Goal: Task Accomplishment & Management: Complete application form

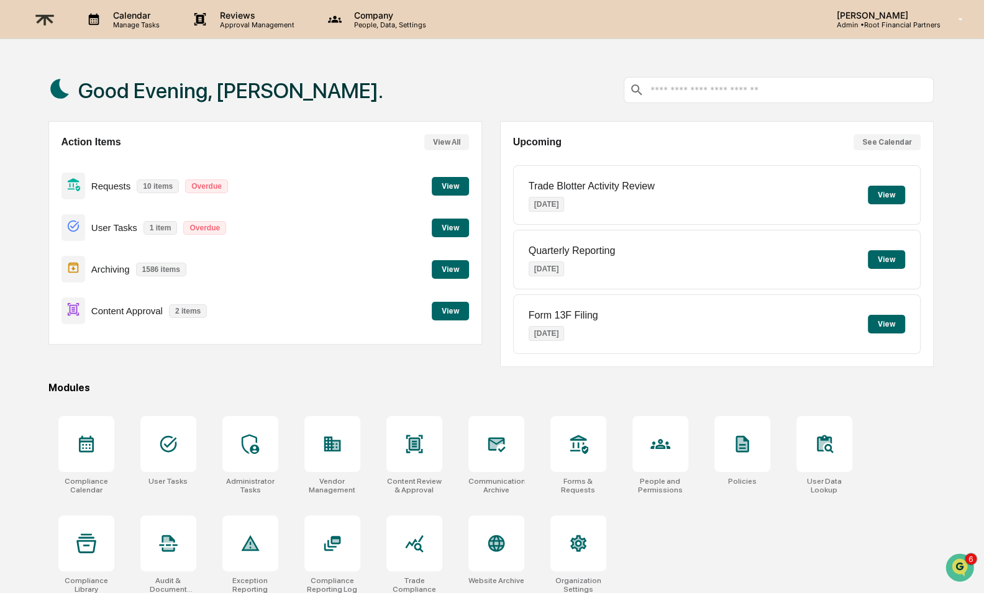
click at [458, 311] on button "View" at bounding box center [450, 311] width 37 height 19
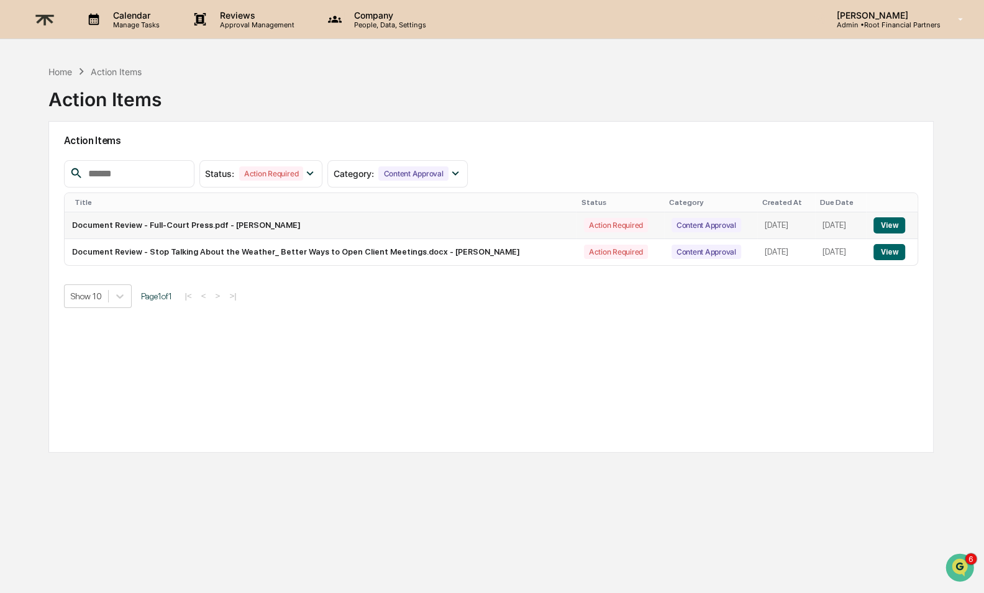
click at [893, 213] on td "View" at bounding box center [892, 225] width 52 height 27
click at [898, 220] on button "View" at bounding box center [889, 225] width 32 height 16
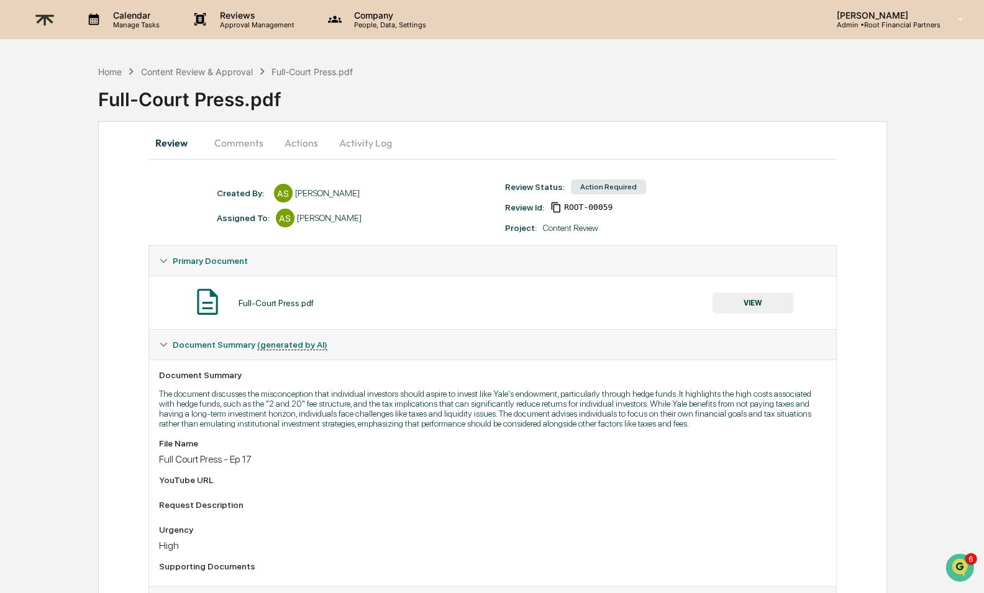
click at [294, 132] on button "Actions" at bounding box center [301, 143] width 56 height 30
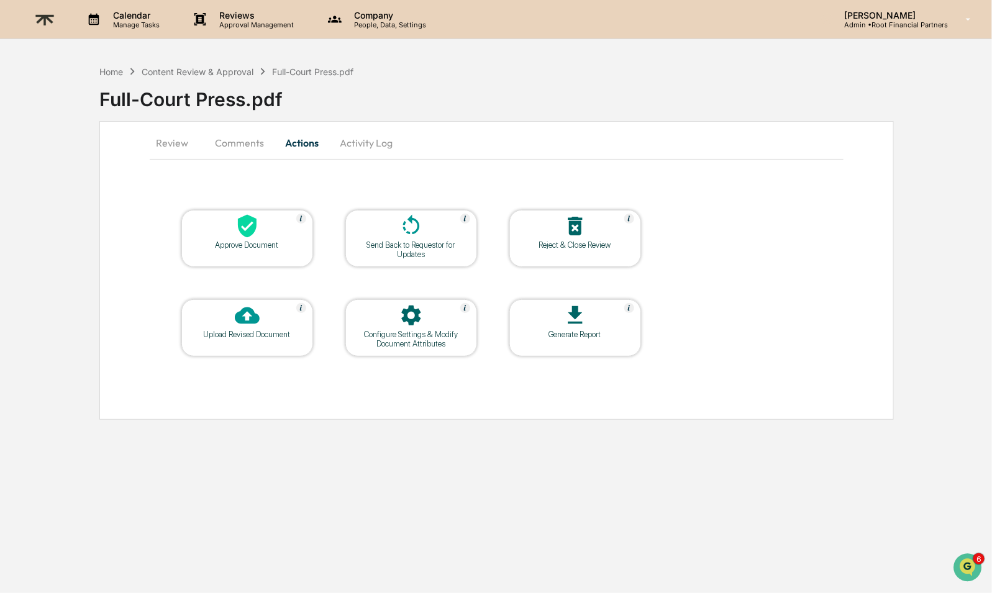
click at [237, 227] on icon at bounding box center [247, 226] width 25 height 25
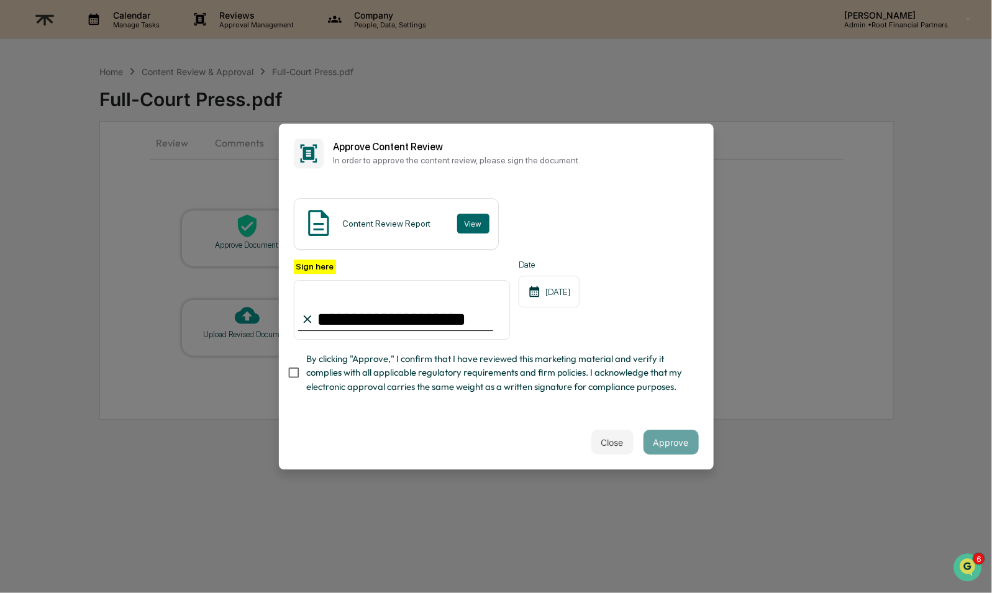
type input "**********"
click at [344, 362] on span "By clicking "Approve," I confirm that I have reviewed this marketing material a…" at bounding box center [497, 373] width 383 height 42
click at [679, 434] on button "Approve" at bounding box center [671, 442] width 55 height 25
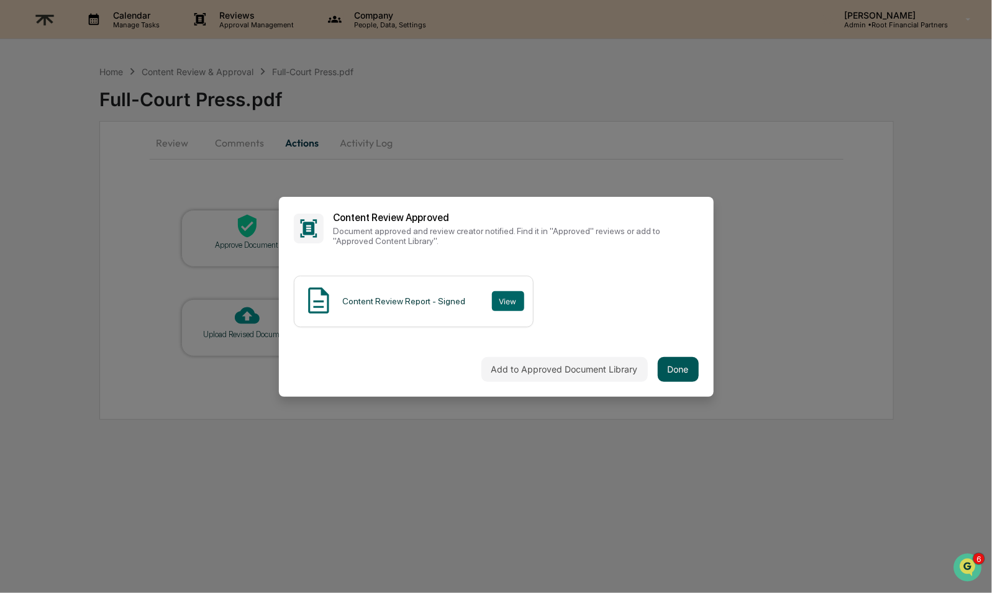
click at [678, 365] on button "Done" at bounding box center [678, 369] width 41 height 25
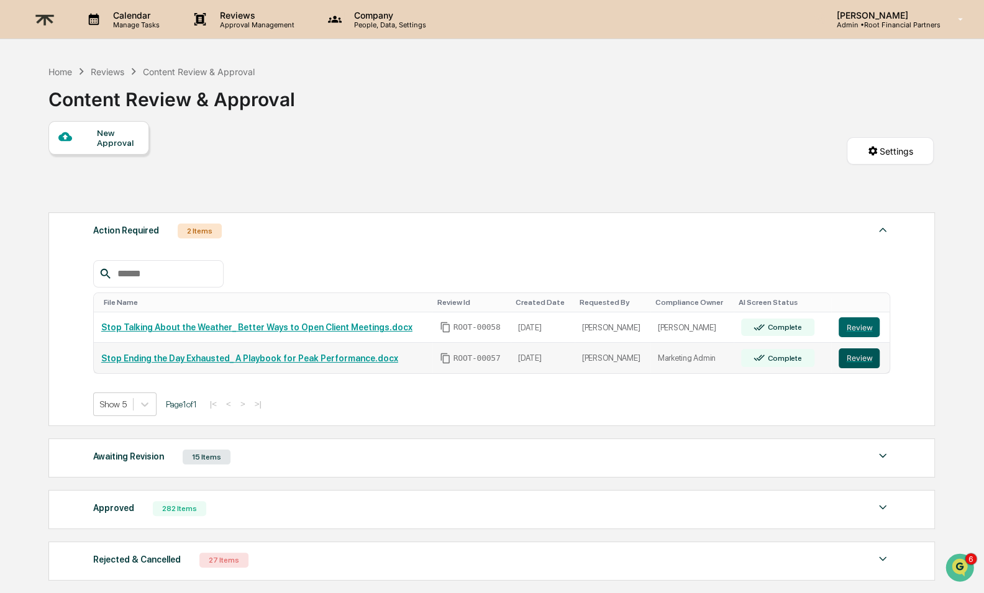
click at [863, 355] on button "Review" at bounding box center [859, 358] width 41 height 20
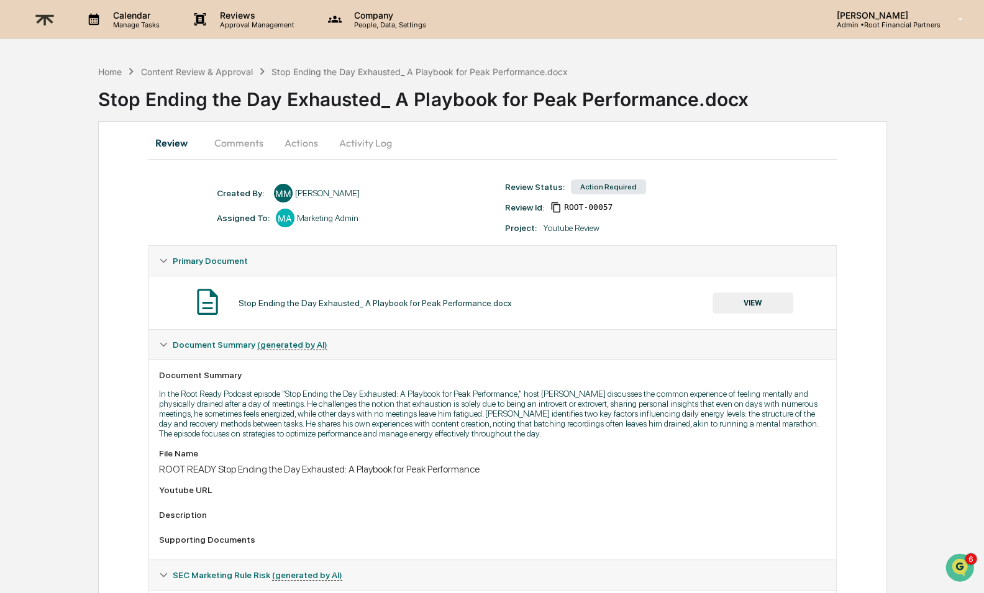
click at [291, 148] on button "Actions" at bounding box center [301, 143] width 56 height 30
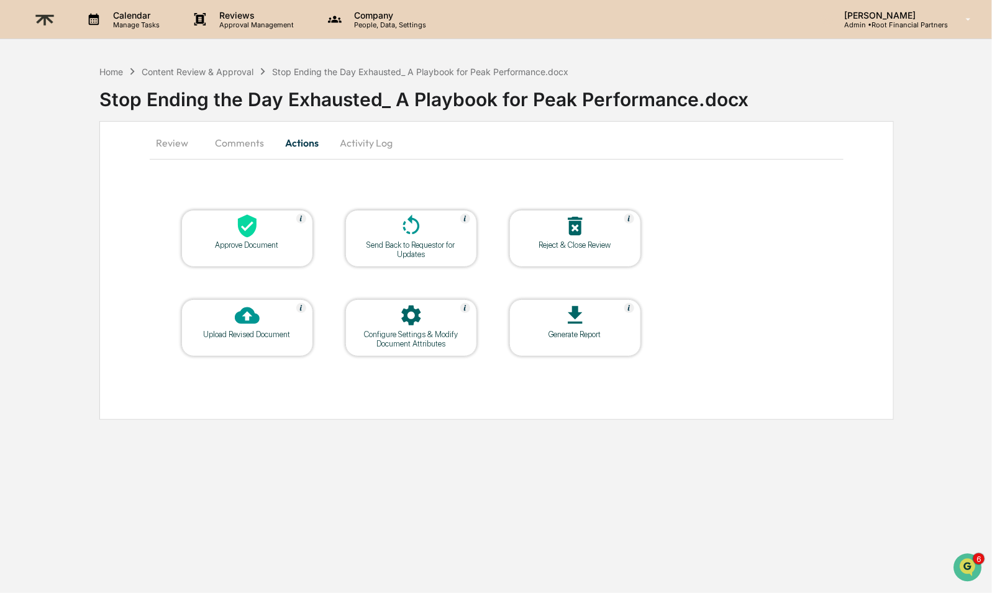
click at [245, 234] on icon at bounding box center [247, 226] width 19 height 23
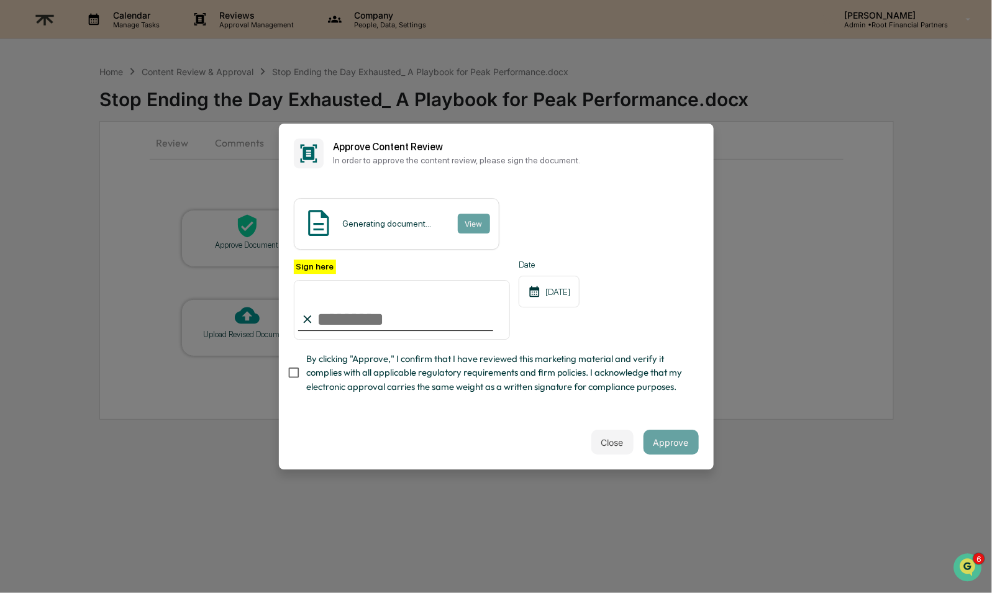
click at [399, 321] on input "Sign here" at bounding box center [402, 310] width 217 height 60
type input "**********"
click at [420, 370] on span "By clicking "Approve," I confirm that I have reviewed this marketing material a…" at bounding box center [497, 373] width 383 height 42
click at [675, 442] on button "Approve" at bounding box center [671, 442] width 55 height 25
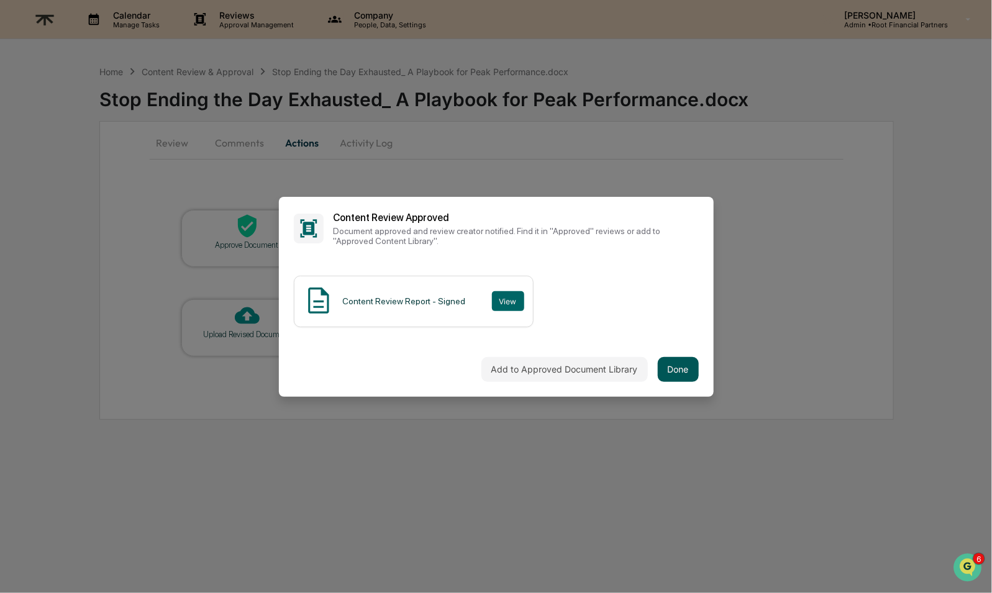
click at [670, 367] on button "Done" at bounding box center [678, 369] width 41 height 25
